Goal: Information Seeking & Learning: Learn about a topic

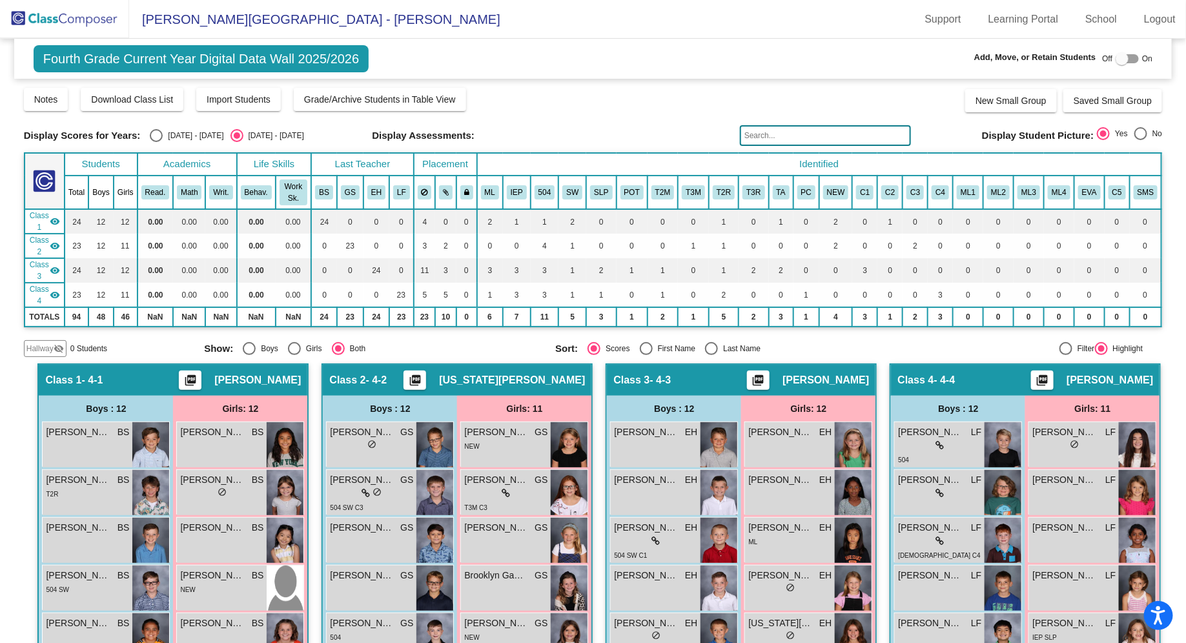
click at [102, 23] on img at bounding box center [64, 19] width 129 height 38
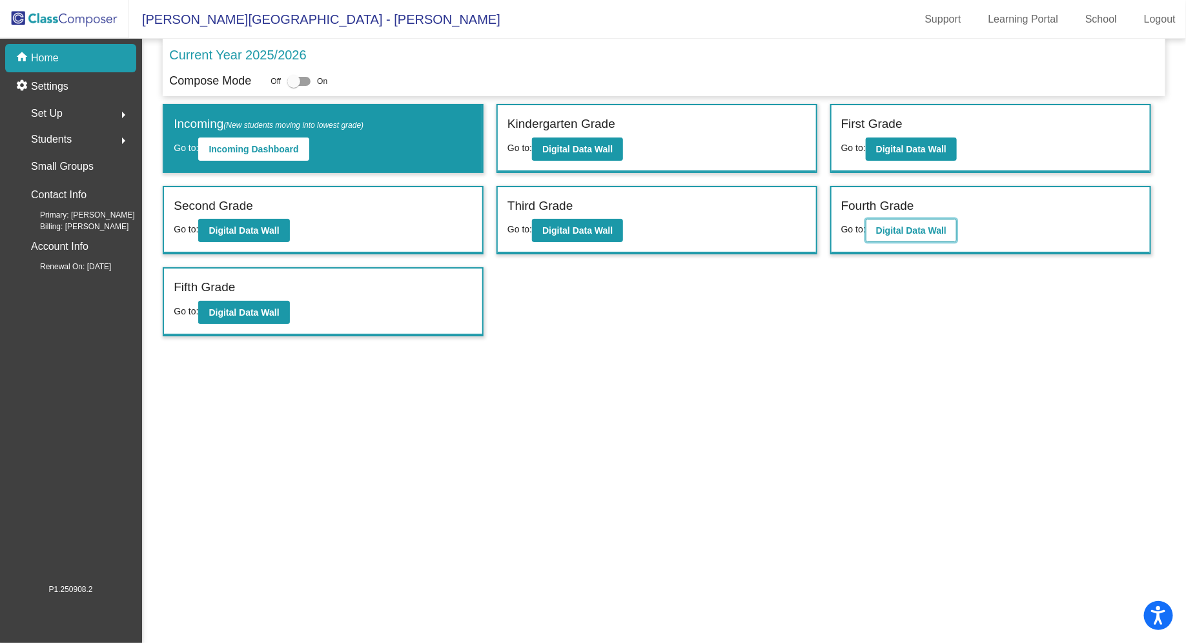
click at [918, 234] on b "Digital Data Wall" at bounding box center [911, 230] width 70 height 10
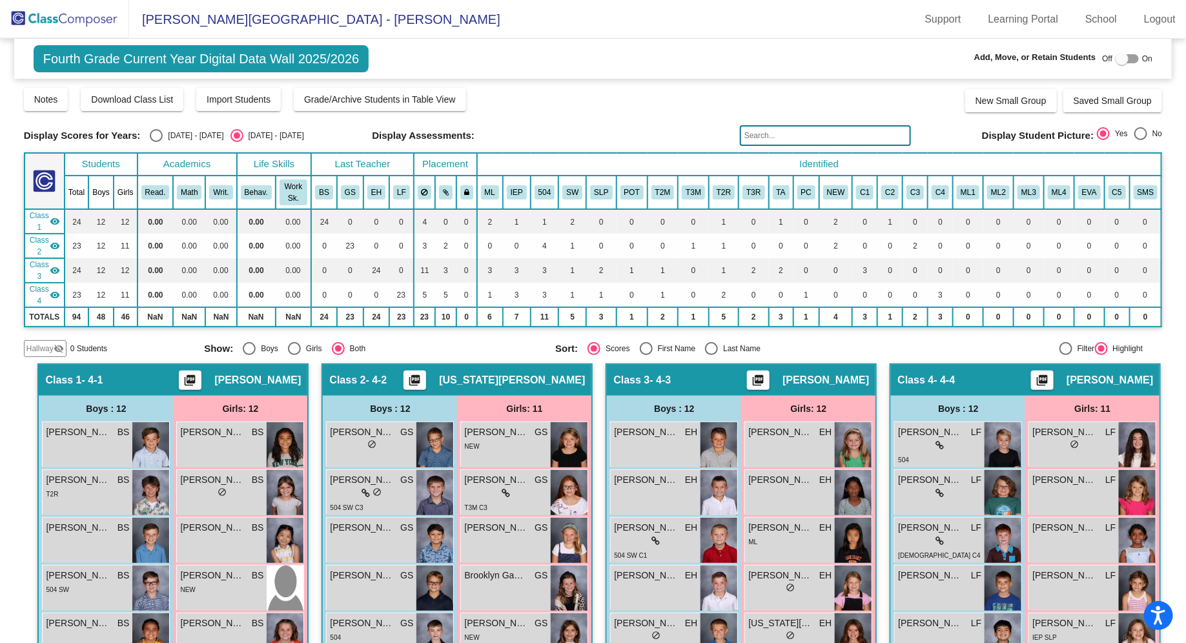
click at [804, 133] on input "text" at bounding box center [825, 135] width 171 height 21
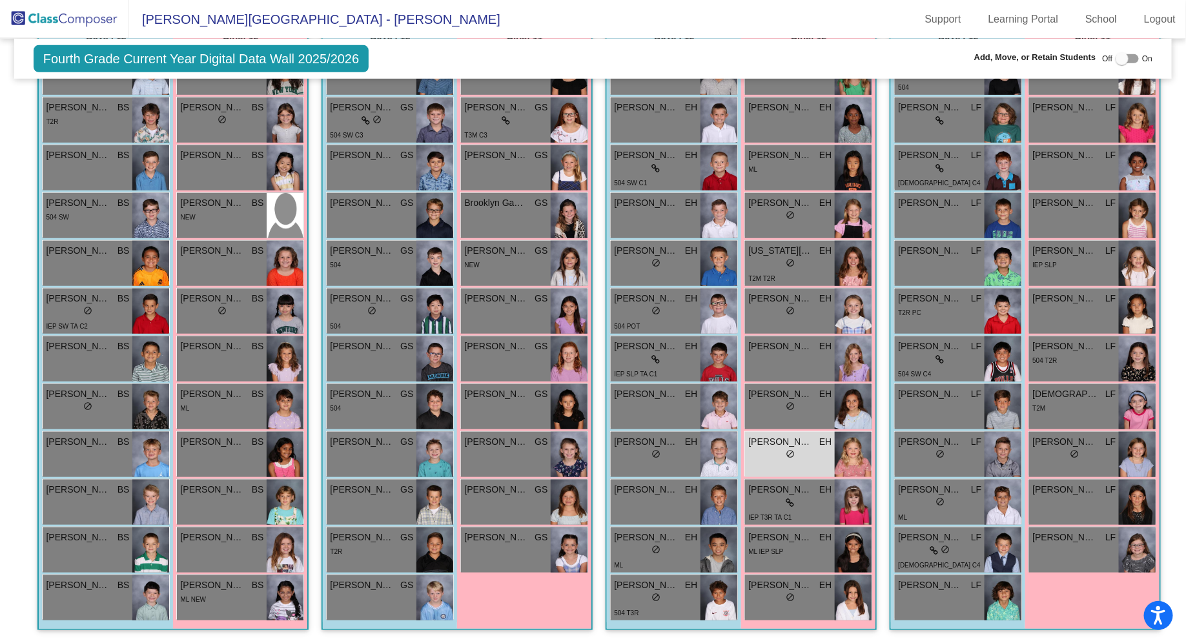
scroll to position [482, 0]
type input "mad"
click at [832, 449] on div "lock do_not_disturb_alt" at bounding box center [789, 456] width 83 height 14
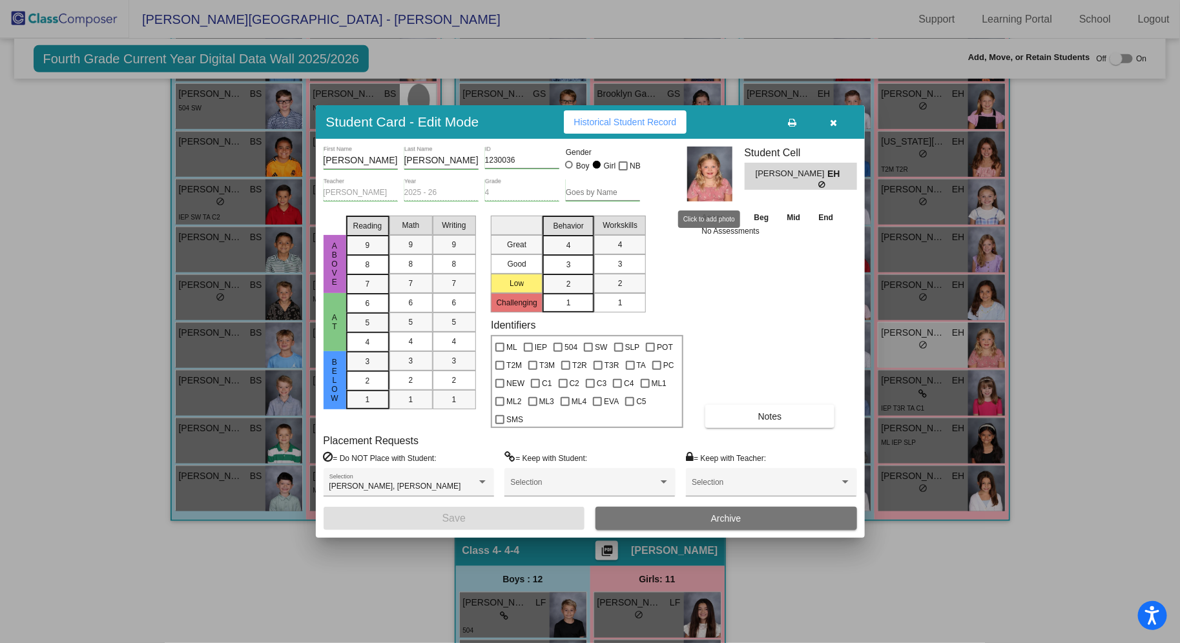
click at [706, 177] on img at bounding box center [709, 174] width 45 height 55
click at [832, 117] on span "button" at bounding box center [833, 122] width 7 height 10
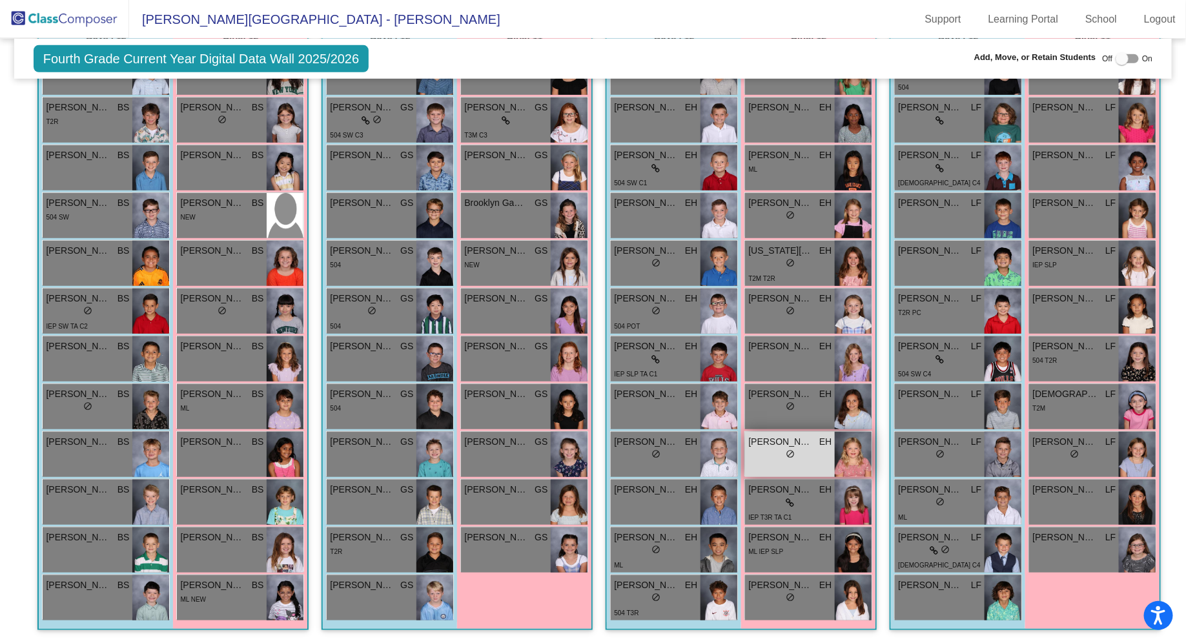
click at [872, 432] on img at bounding box center [853, 454] width 37 height 45
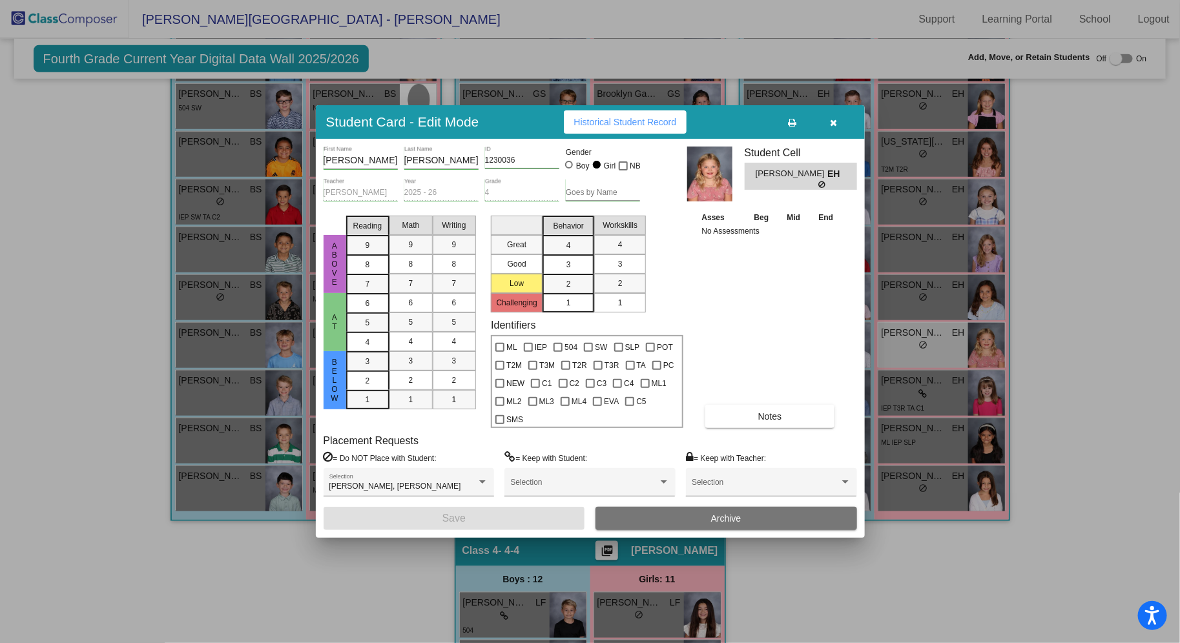
click at [833, 121] on icon "button" at bounding box center [833, 122] width 7 height 9
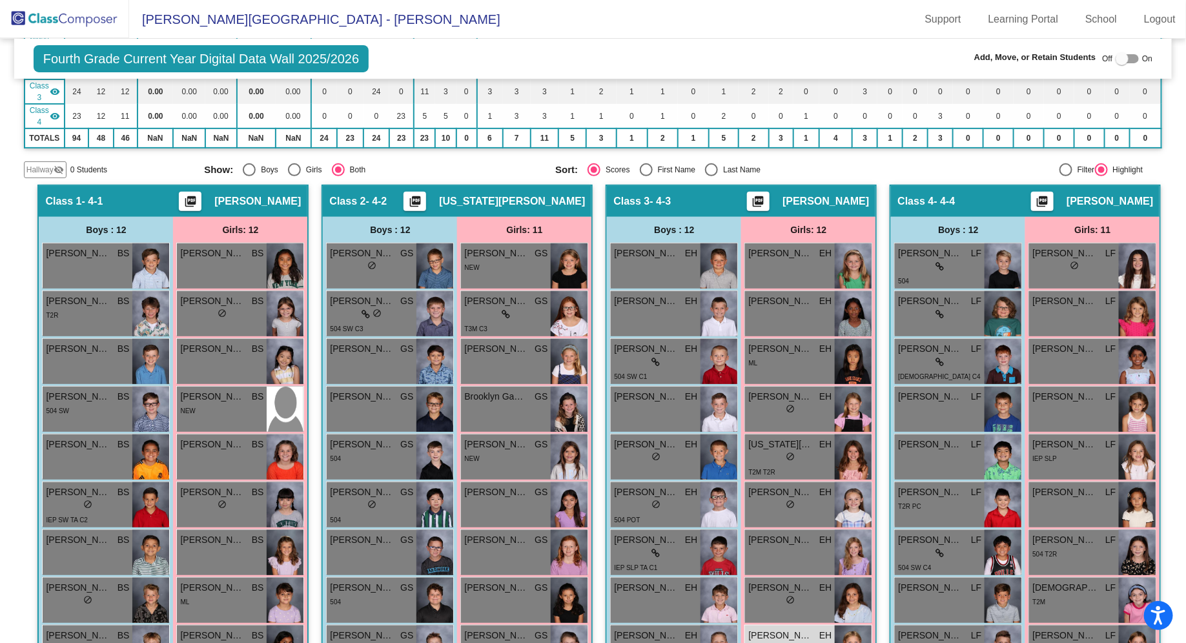
scroll to position [0, 0]
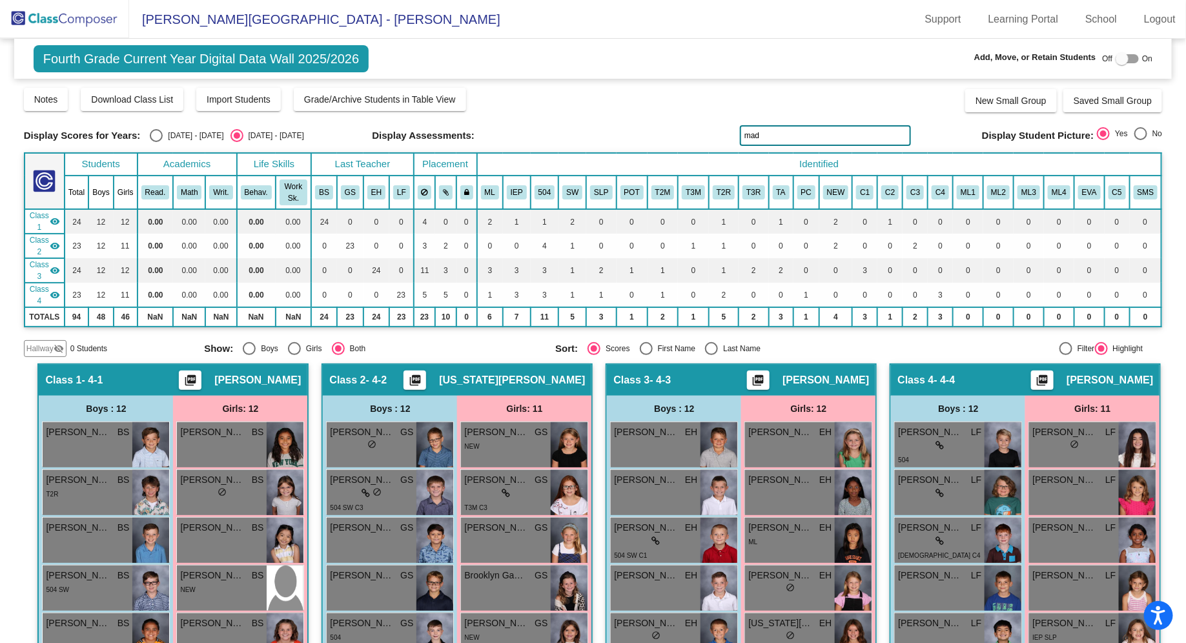
click at [77, 25] on img at bounding box center [64, 19] width 129 height 38
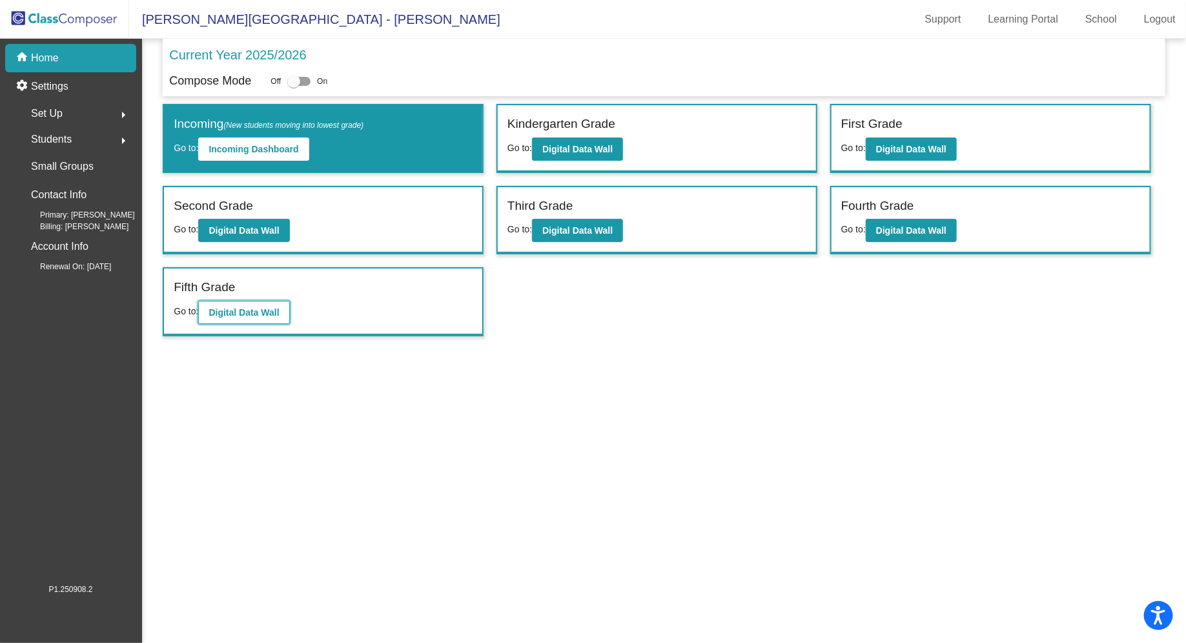
click at [247, 307] on b "Digital Data Wall" at bounding box center [244, 312] width 70 height 10
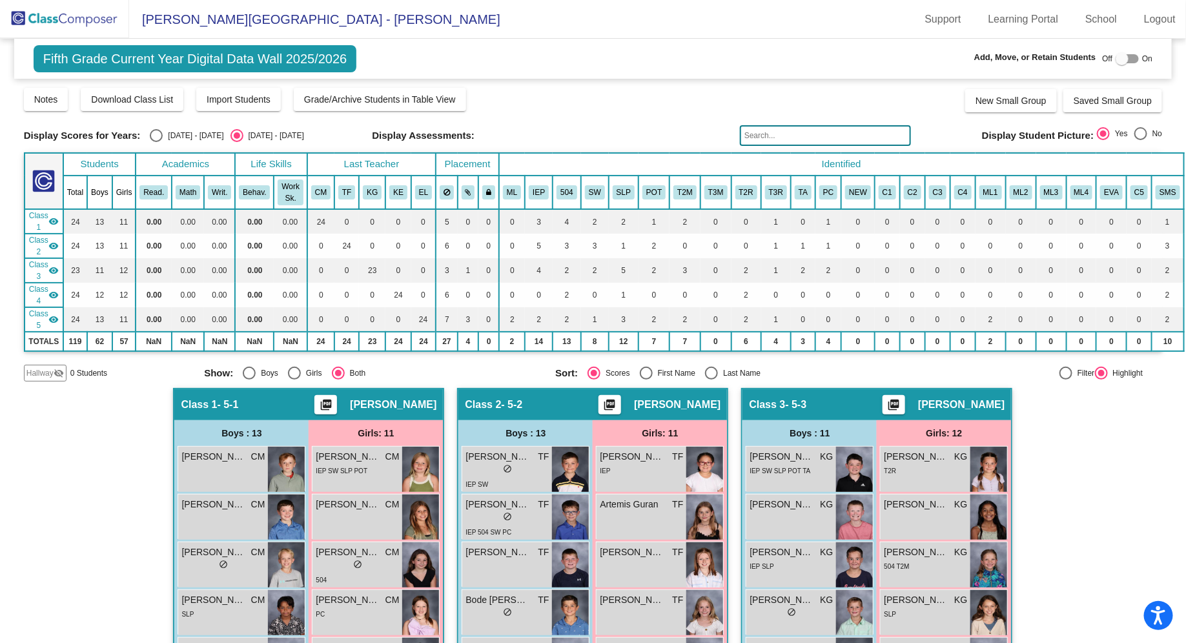
click at [772, 135] on input "text" at bounding box center [825, 135] width 171 height 21
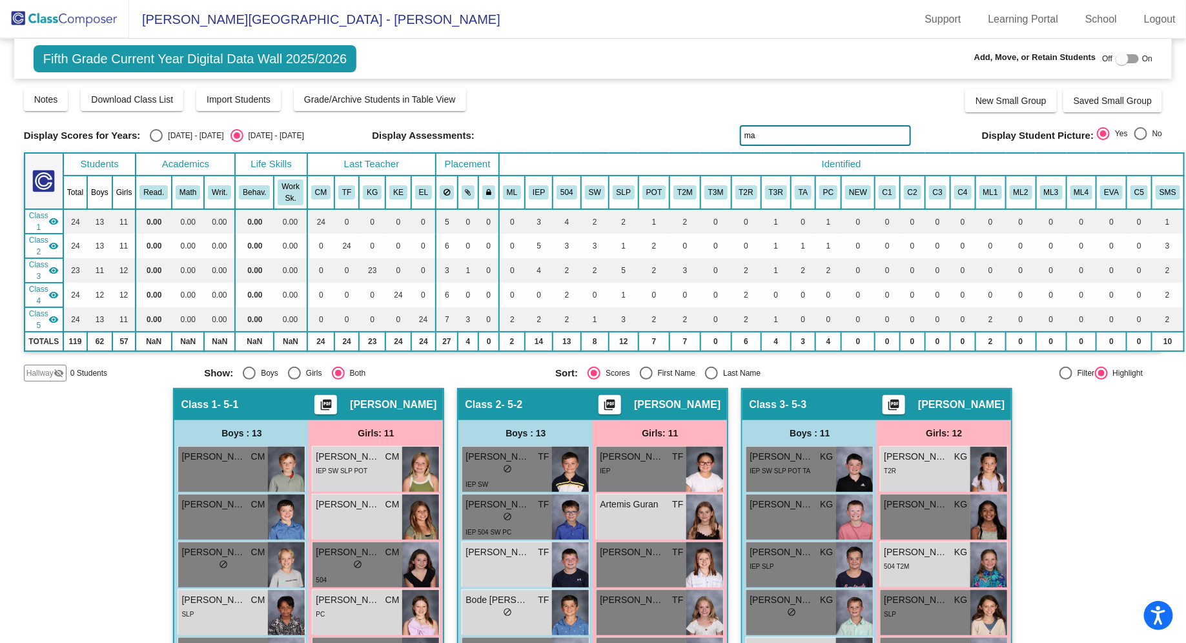
type input "mad"
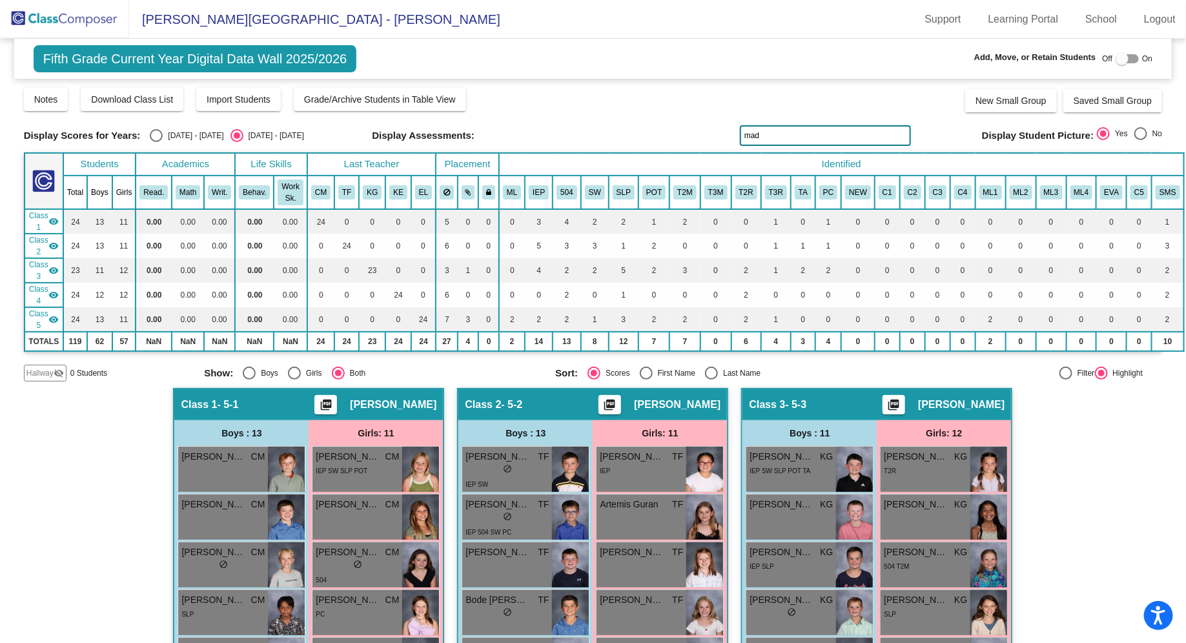
drag, startPoint x: 776, startPoint y: 138, endPoint x: 726, endPoint y: 136, distance: 49.8
click at [726, 136] on div "Display Scores for Years: [DATE] - [DATE] [DATE] - [DATE] Display Assessments: …" at bounding box center [593, 135] width 1139 height 21
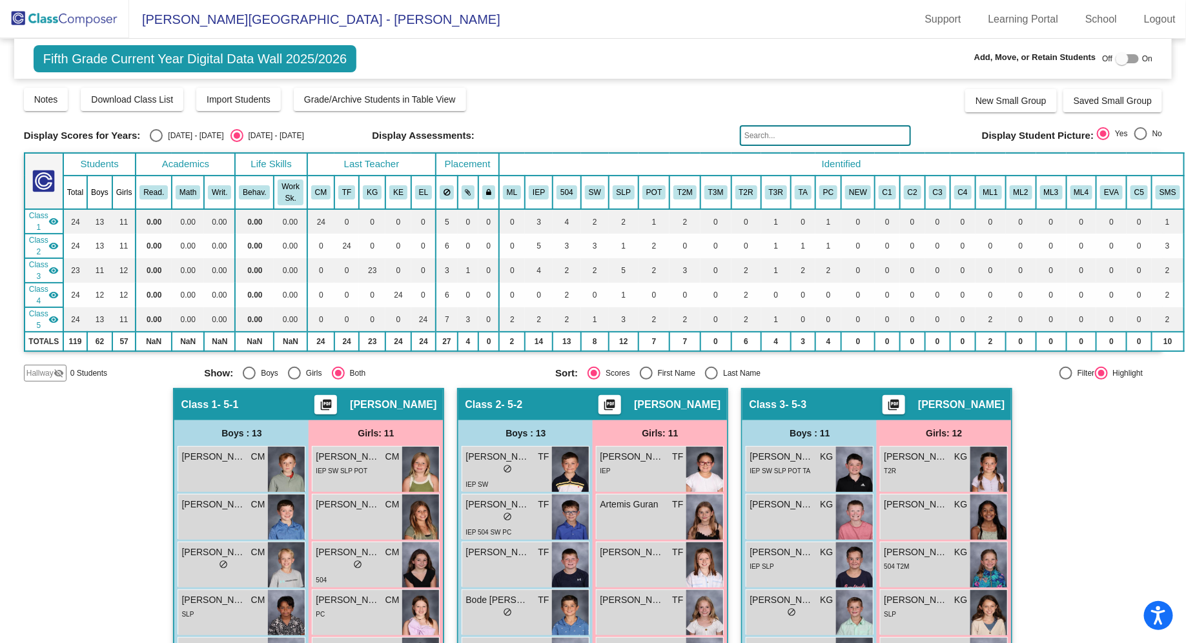
click at [92, 12] on img at bounding box center [64, 19] width 129 height 38
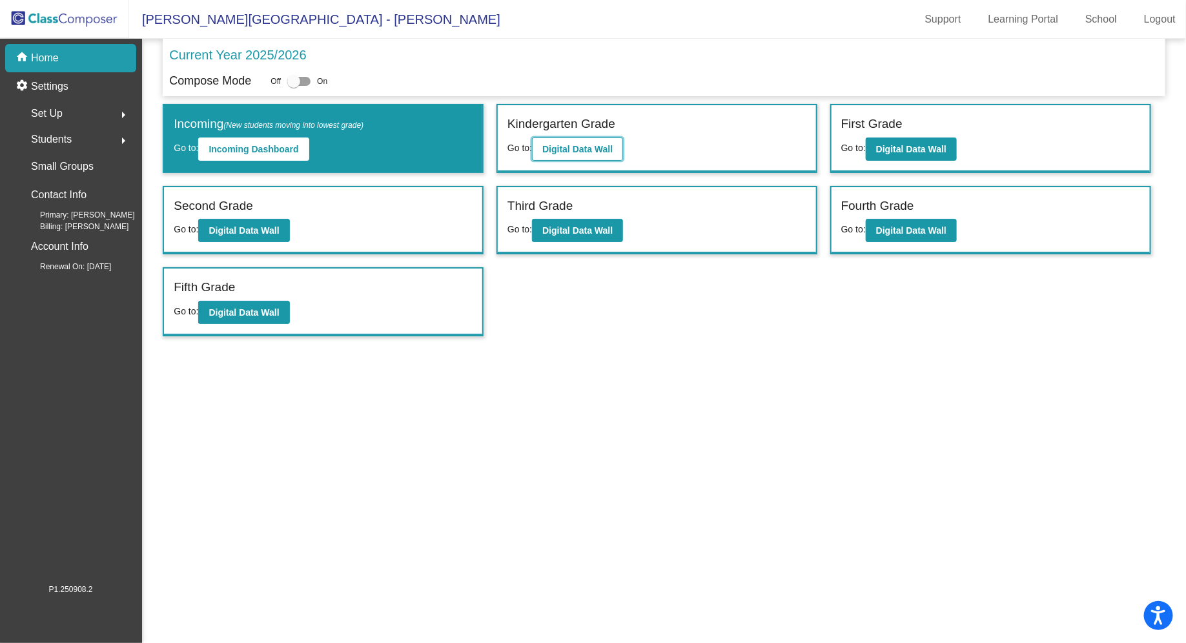
click at [605, 154] on button "Digital Data Wall" at bounding box center [577, 149] width 91 height 23
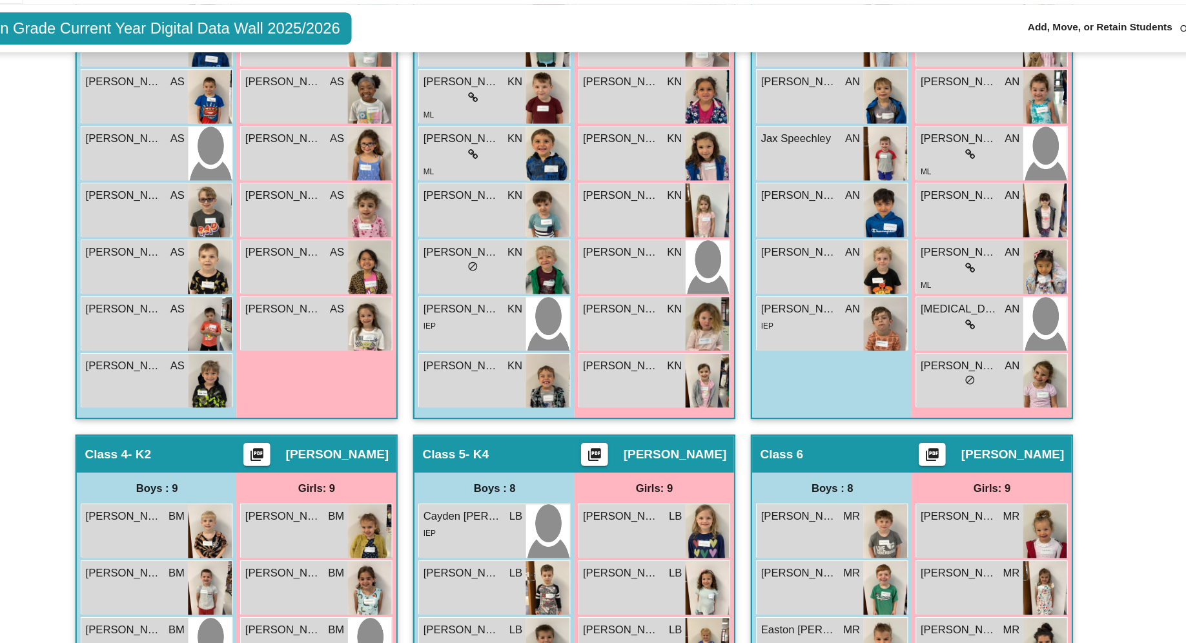
scroll to position [785, 0]
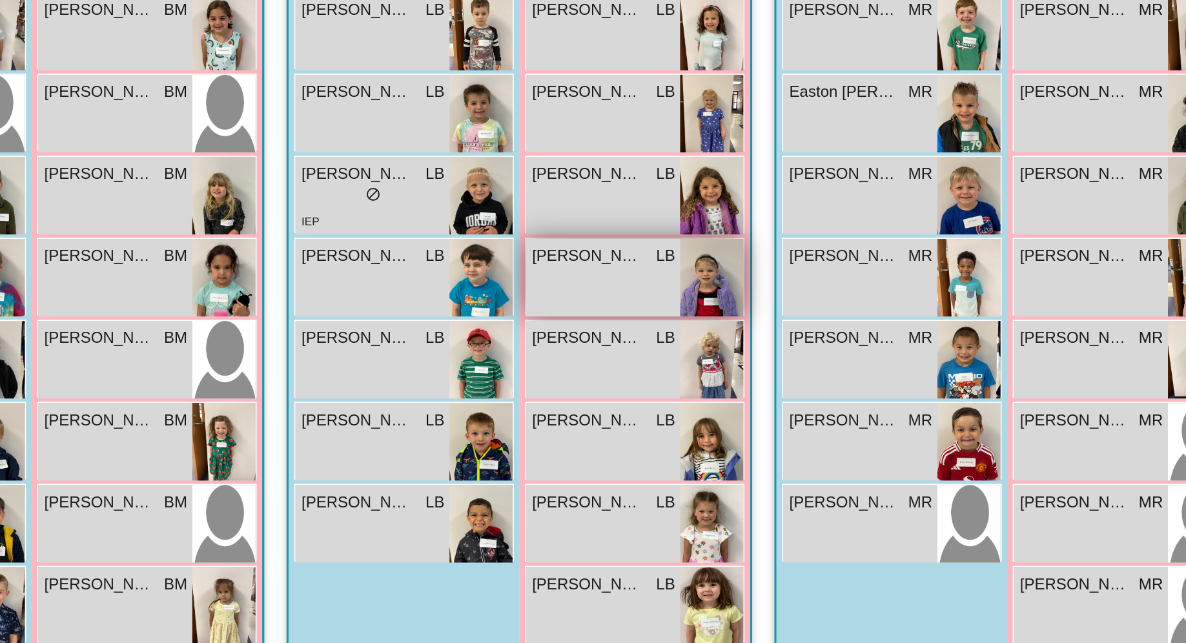
click at [652, 402] on div "[PERSON_NAME] LB lock do_not_disturb_alt" at bounding box center [642, 409] width 90 height 45
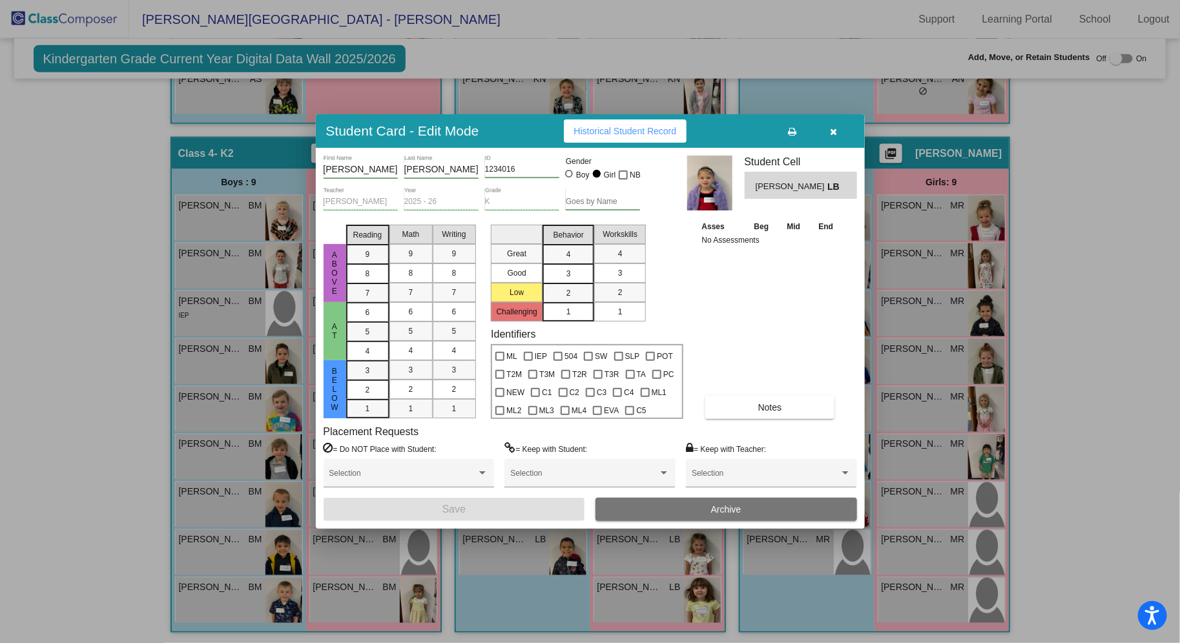
click at [834, 132] on icon "button" at bounding box center [833, 131] width 7 height 9
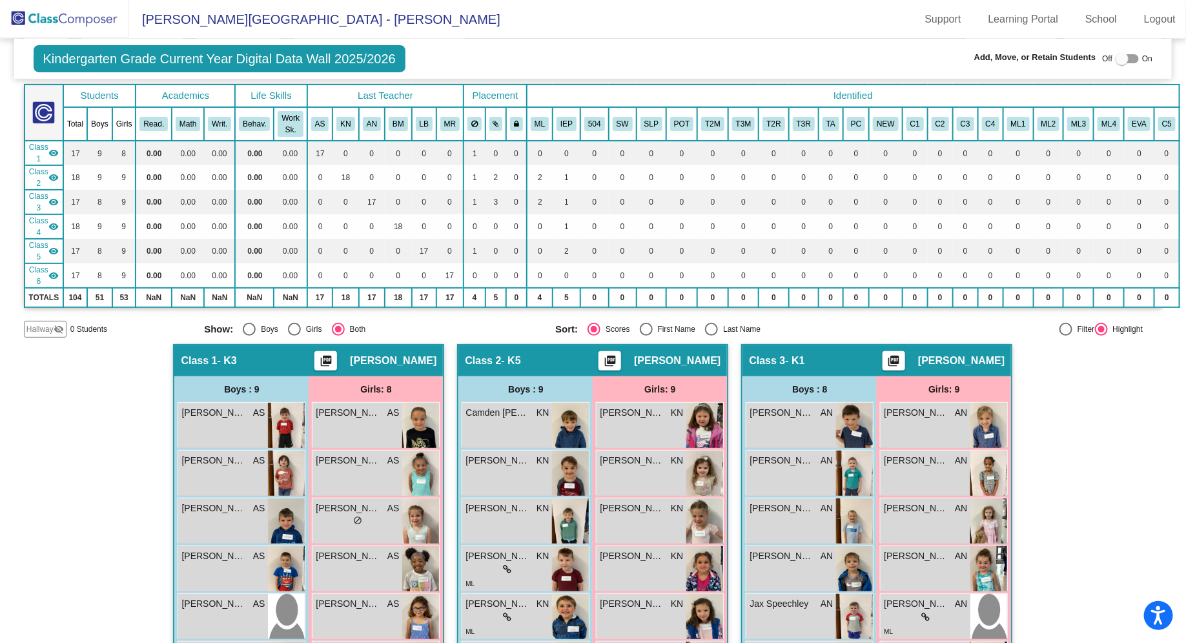
scroll to position [0, 0]
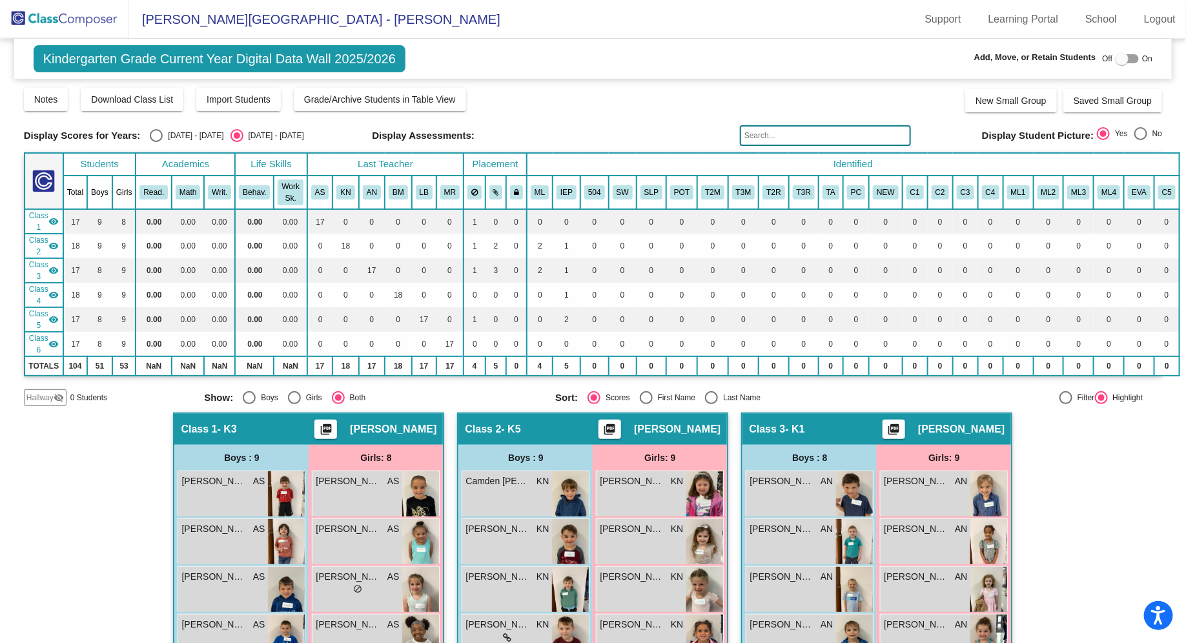
click at [68, 17] on img at bounding box center [64, 19] width 129 height 38
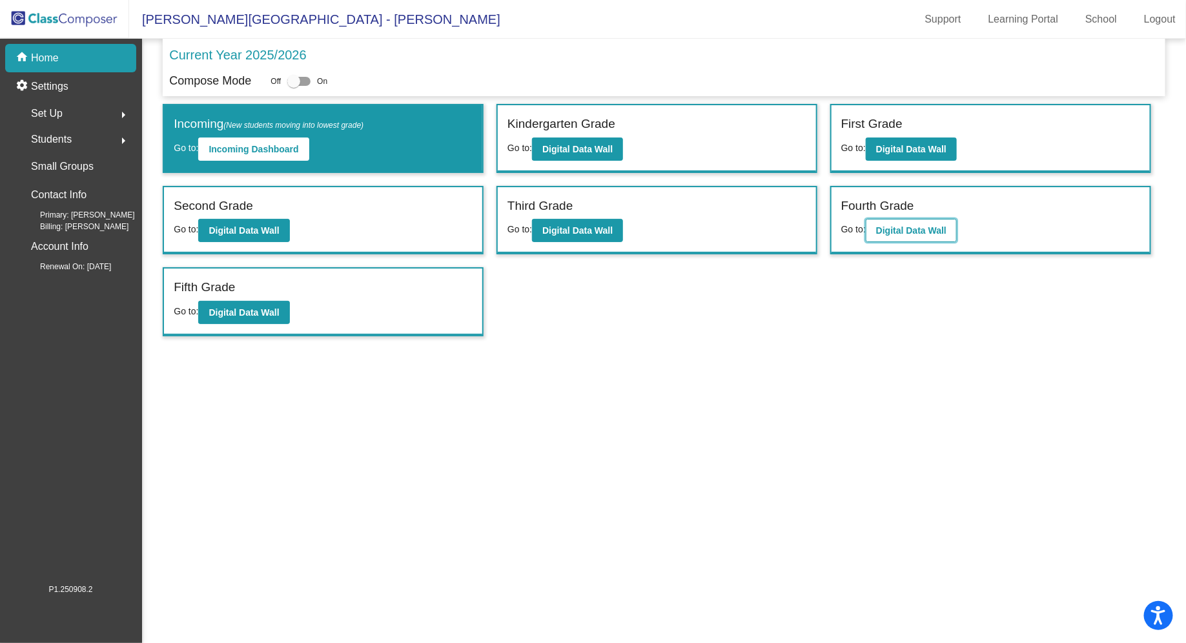
click at [898, 233] on b "Digital Data Wall" at bounding box center [911, 230] width 70 height 10
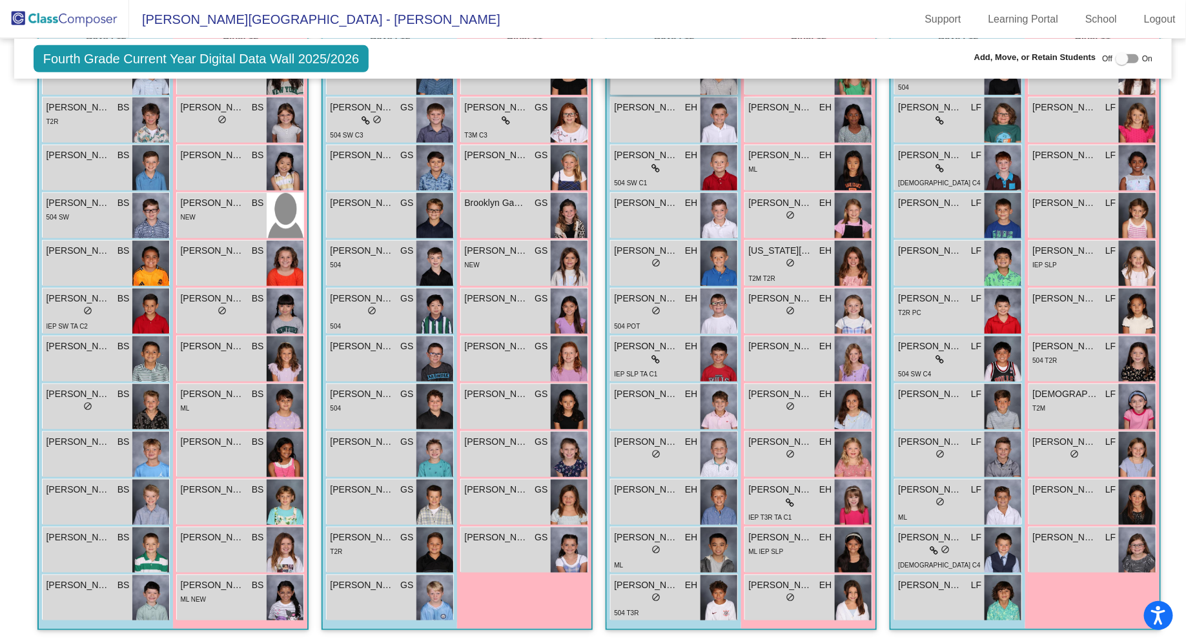
scroll to position [404, 0]
click at [872, 432] on img at bounding box center [853, 454] width 37 height 45
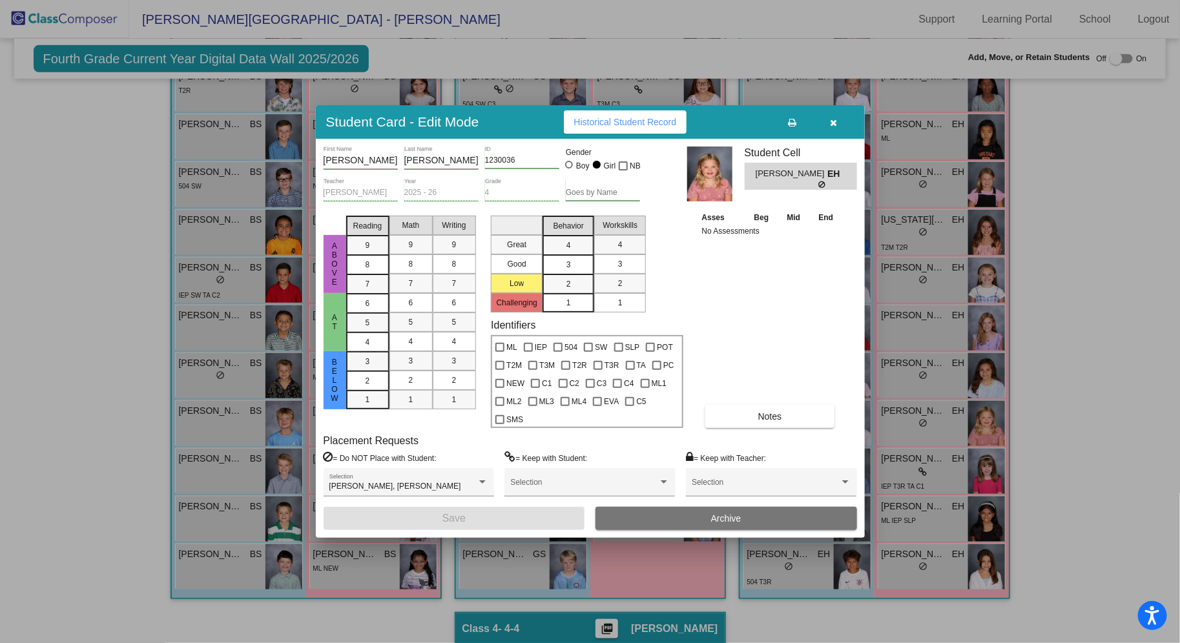
click at [828, 129] on button "button" at bounding box center [833, 121] width 41 height 23
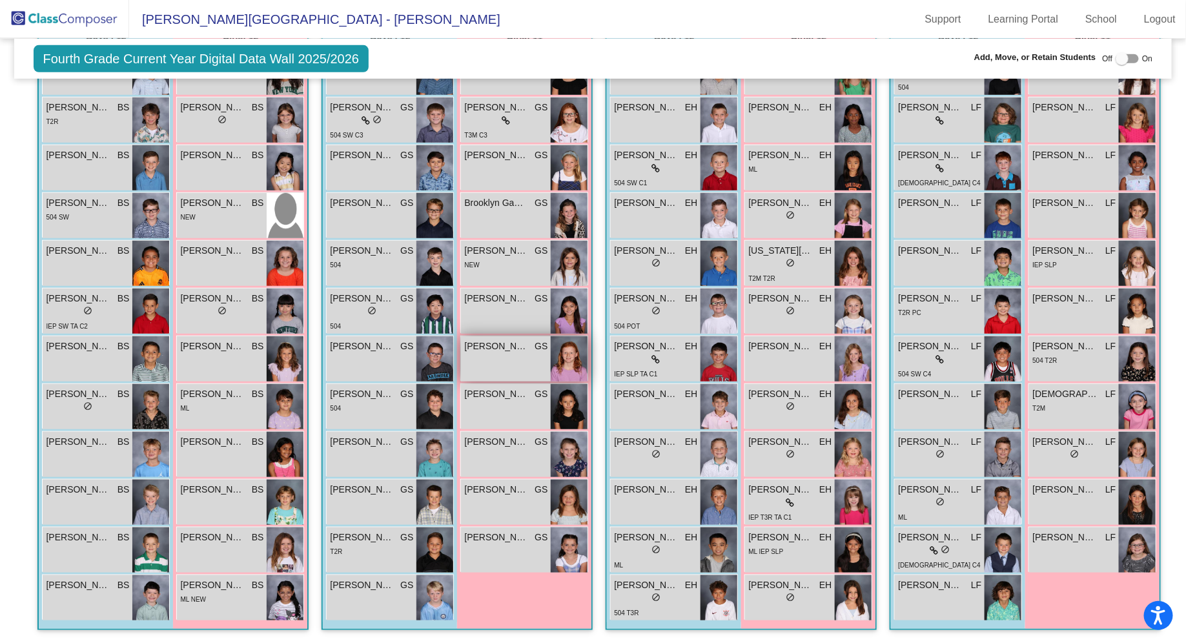
scroll to position [0, 0]
